Goal: Find specific page/section: Find specific page/section

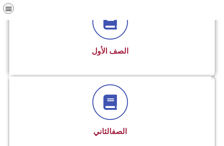
scroll to position [123, 0]
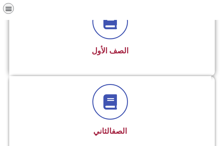
click at [104, 50] on span "الصف الأول" at bounding box center [110, 50] width 37 height 9
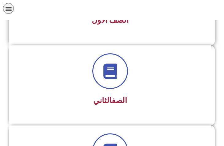
scroll to position [154, 0]
click at [123, 24] on span "الصف الأول" at bounding box center [110, 19] width 37 height 9
